Goal: Information Seeking & Learning: Understand process/instructions

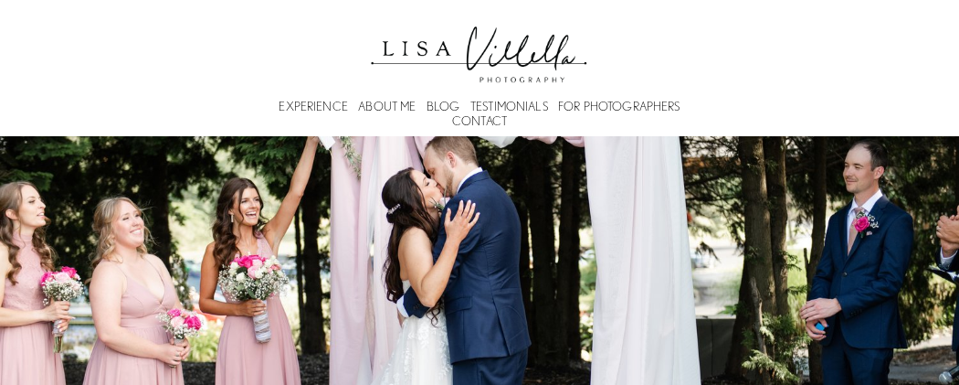
click at [569, 103] on link "FOR PHOTOGRAPHERS" at bounding box center [619, 106] width 122 height 15
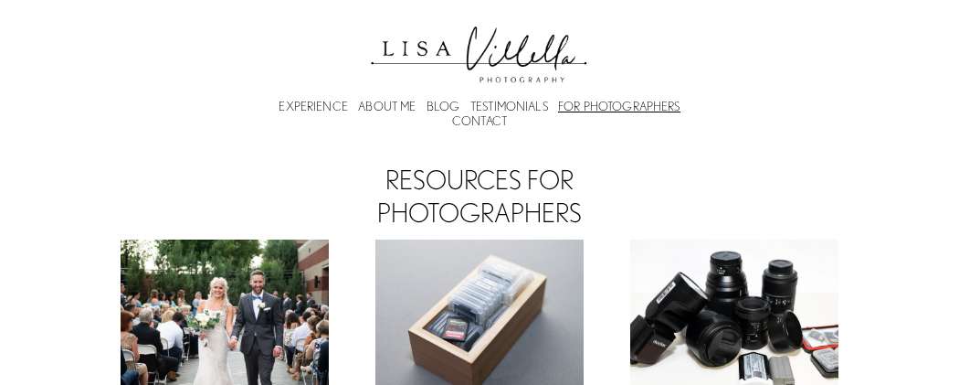
click at [322, 101] on link "EXPERIENCE" at bounding box center [313, 106] width 69 height 15
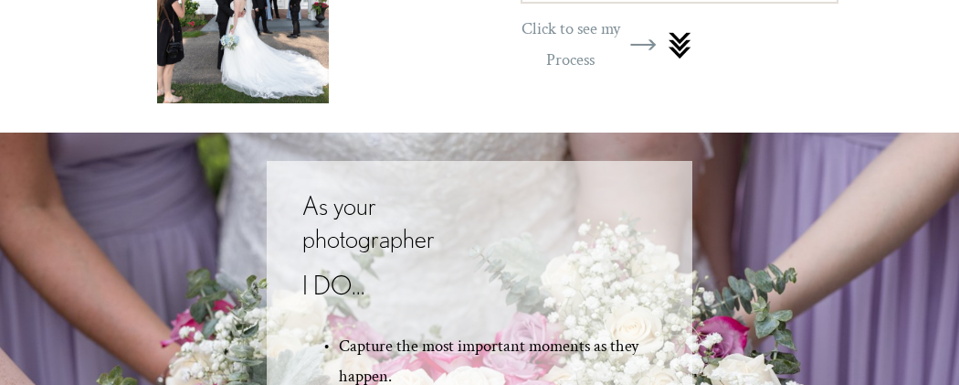
scroll to position [1011, 0]
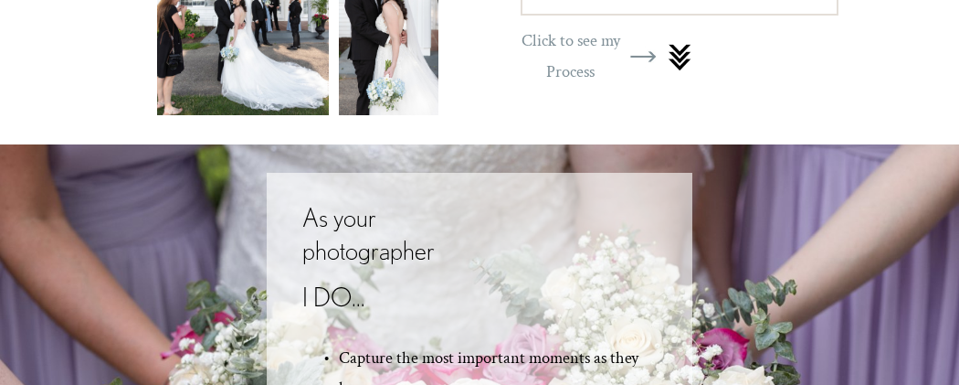
click at [679, 51] on div at bounding box center [680, 56] width 26 height 35
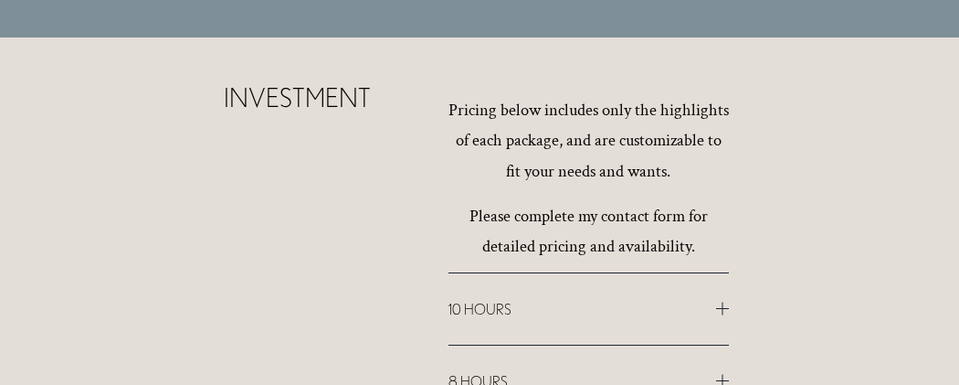
scroll to position [8504, 0]
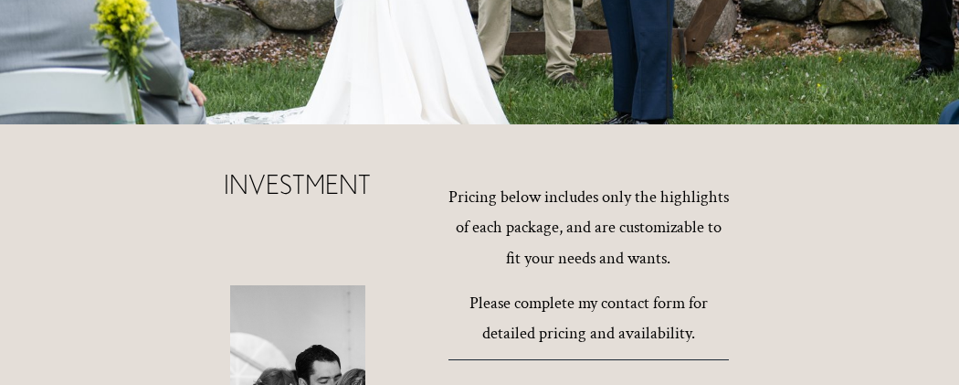
drag, startPoint x: 952, startPoint y: 46, endPoint x: 921, endPoint y: 238, distance: 194.4
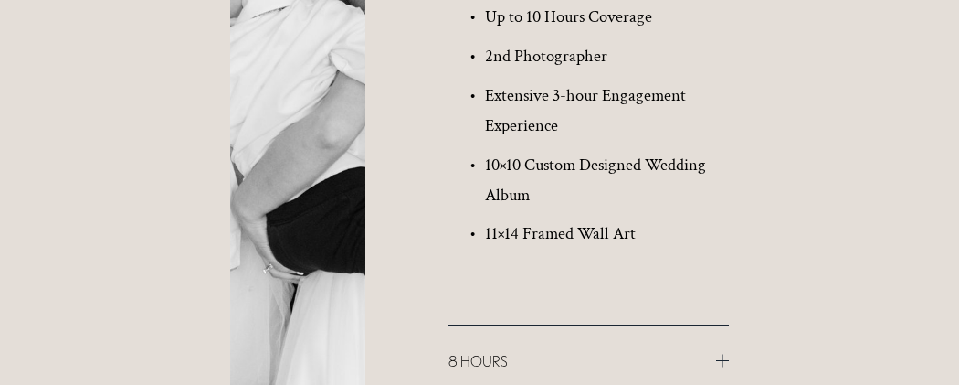
scroll to position [9234, 0]
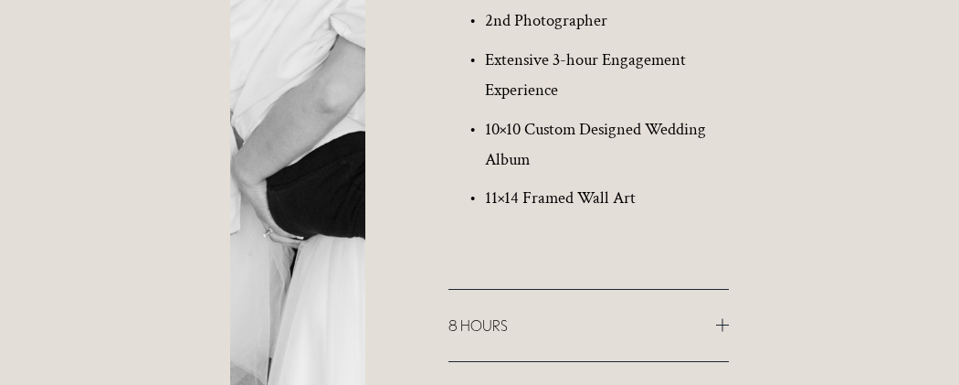
click at [513, 290] on button "8 HOURS" at bounding box center [589, 325] width 281 height 71
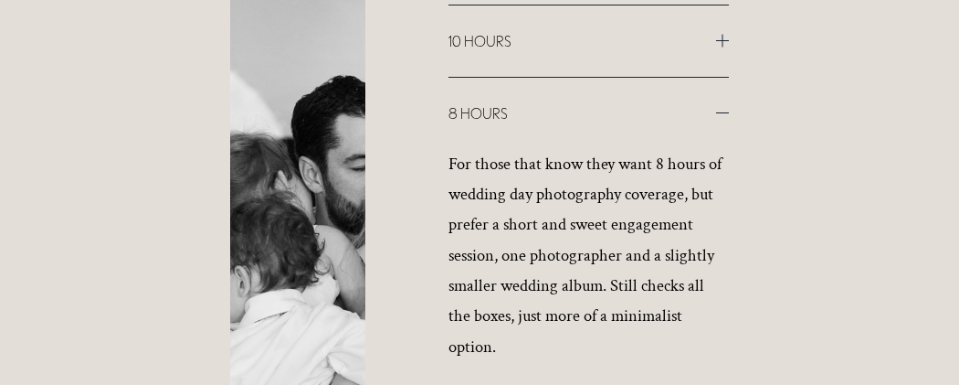
scroll to position [8797, 0]
